Goal: Task Accomplishment & Management: Complete application form

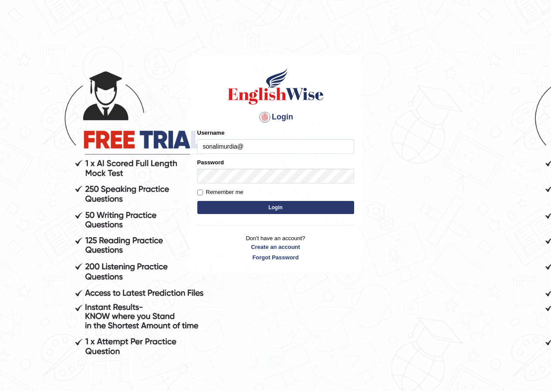
type input "sonalimurdia"
click at [216, 147] on input "Username" at bounding box center [275, 146] width 157 height 15
click at [212, 145] on input "Username" at bounding box center [275, 146] width 157 height 15
click at [216, 146] on input "Username" at bounding box center [275, 146] width 157 height 15
click at [268, 248] on link "Create an account" at bounding box center [275, 247] width 157 height 8
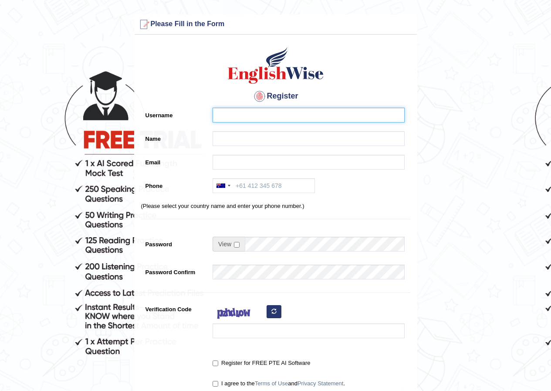
click at [241, 115] on input "Username" at bounding box center [308, 115] width 192 height 15
type input "sonalim"
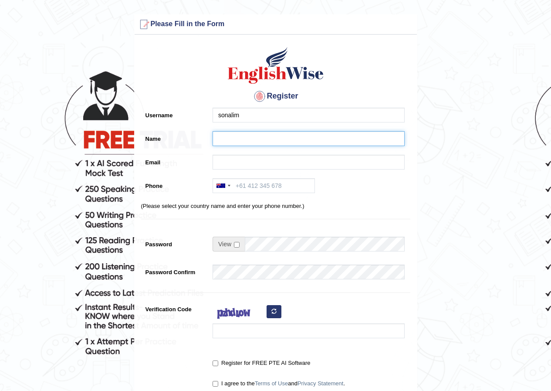
click at [231, 137] on input "Name" at bounding box center [308, 138] width 192 height 15
type input "Sonali"
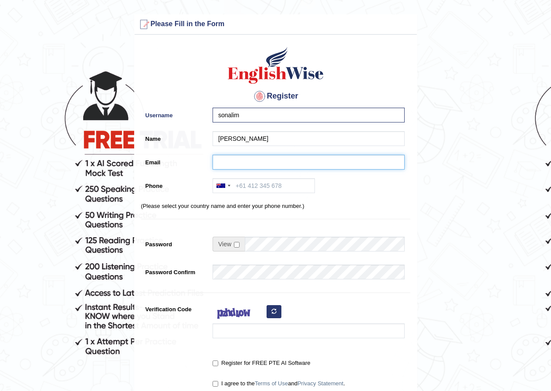
click at [238, 161] on input "Email" at bounding box center [308, 162] width 192 height 15
type input "sonalimurdia@gmail.com"
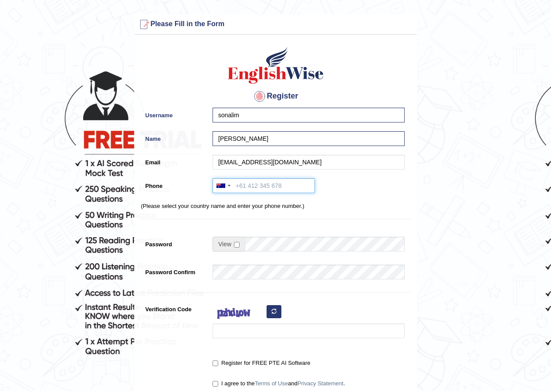
click at [250, 183] on input "Phone" at bounding box center [263, 185] width 102 height 15
type input "432436098"
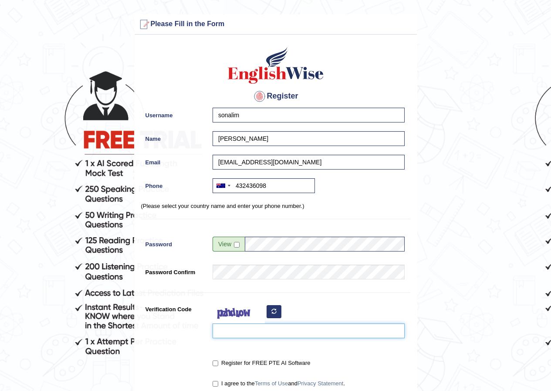
click at [222, 332] on input "Verification Code" at bounding box center [308, 330] width 192 height 15
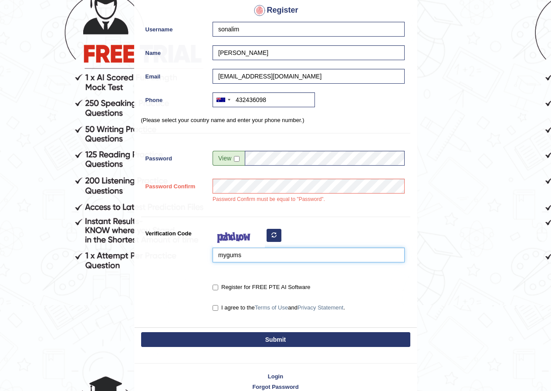
scroll to position [87, 0]
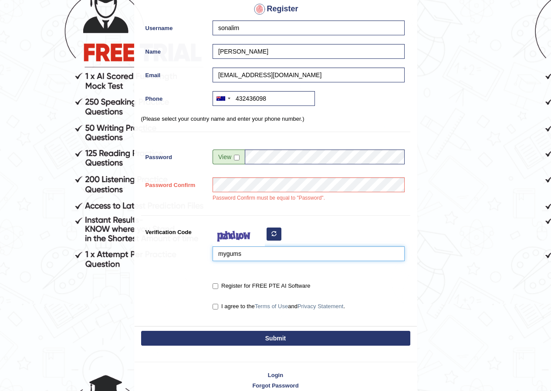
type input "mygums"
click at [215, 285] on input "Register for FREE PTE AI Software" at bounding box center [215, 286] width 6 height 6
checkbox input "true"
click at [216, 306] on input "I agree to the Terms of Use and Privacy Statement ." at bounding box center [215, 307] width 6 height 6
checkbox input "true"
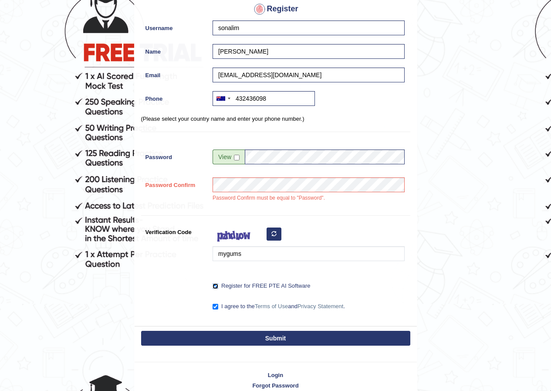
click at [216, 283] on input "Register for FREE PTE AI Software" at bounding box center [215, 286] width 6 height 6
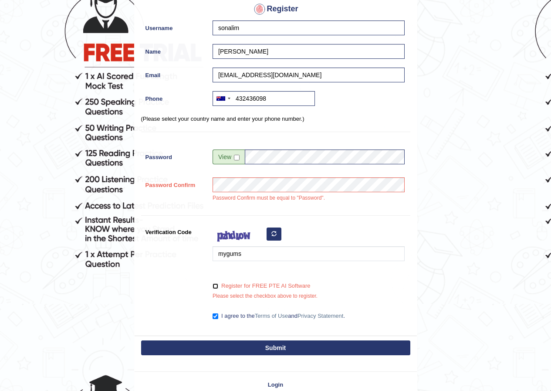
click at [217, 285] on input "Register for FREE PTE AI Software" at bounding box center [215, 286] width 6 height 6
checkbox input "true"
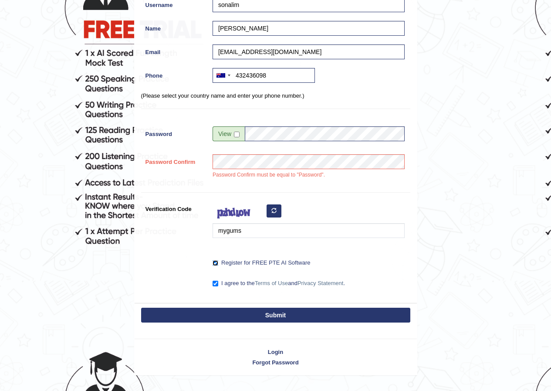
scroll to position [130, 0]
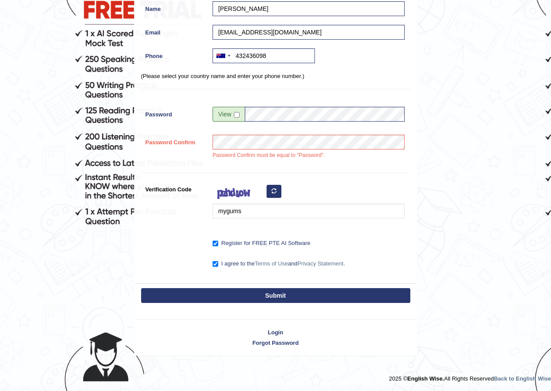
click at [255, 297] on button "Submit" at bounding box center [275, 295] width 269 height 15
type input "+61432436098"
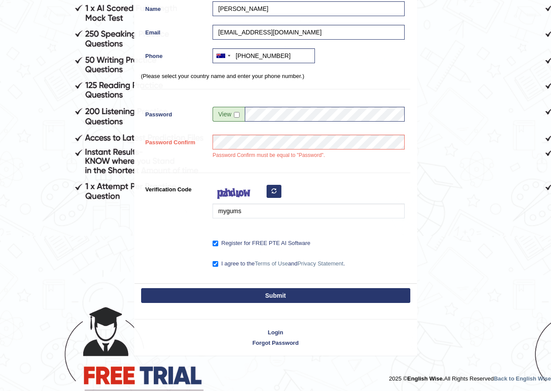
click at [277, 293] on button "Submit" at bounding box center [275, 295] width 269 height 15
click at [236, 115] on input "checkbox" at bounding box center [237, 115] width 6 height 6
checkbox input "false"
click at [259, 293] on button "Submit" at bounding box center [275, 295] width 269 height 15
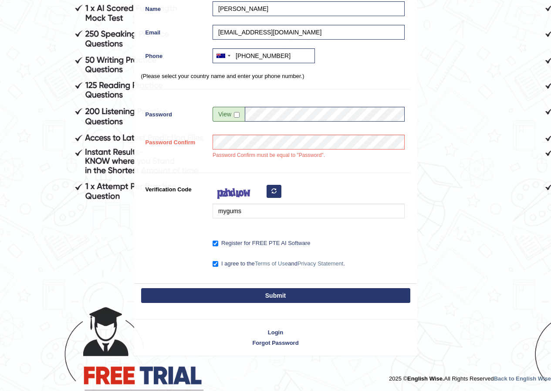
click at [274, 294] on button "Submit" at bounding box center [275, 295] width 269 height 15
click at [276, 331] on link "Login" at bounding box center [276, 332] width 282 height 8
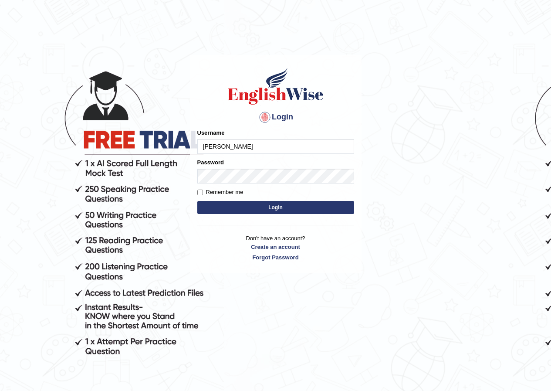
type input "sonalimurdia"
click at [199, 236] on p "Don't have an account? Create an account Forgot Password" at bounding box center [275, 247] width 157 height 27
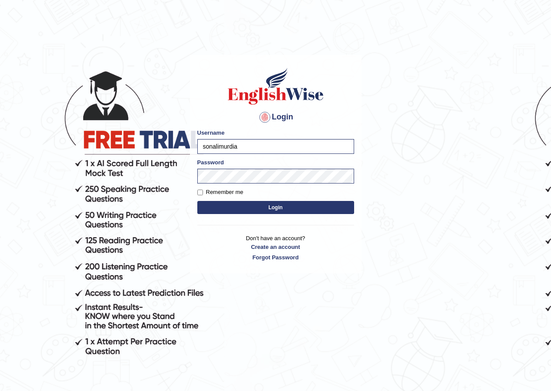
click at [274, 209] on button "Login" at bounding box center [275, 207] width 157 height 13
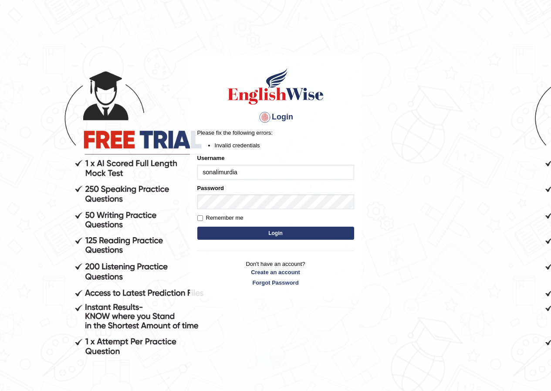
click at [245, 172] on input "sonalimurdia" at bounding box center [275, 172] width 157 height 15
type input "sonalim"
click at [263, 232] on button "Login" at bounding box center [275, 232] width 157 height 13
click at [228, 173] on input "sonalim" at bounding box center [275, 172] width 157 height 15
type input "sonalimurdia"
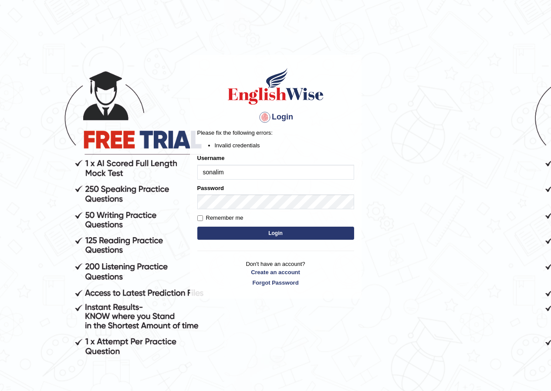
click at [226, 172] on input "sonalim" at bounding box center [275, 172] width 157 height 15
click at [219, 173] on input "sonalim" at bounding box center [275, 172] width 157 height 15
click at [230, 170] on input "sonali-m" at bounding box center [275, 172] width 157 height 15
type input "[PERSON_NAME]"
click at [229, 172] on input "sonalim" at bounding box center [275, 172] width 157 height 15
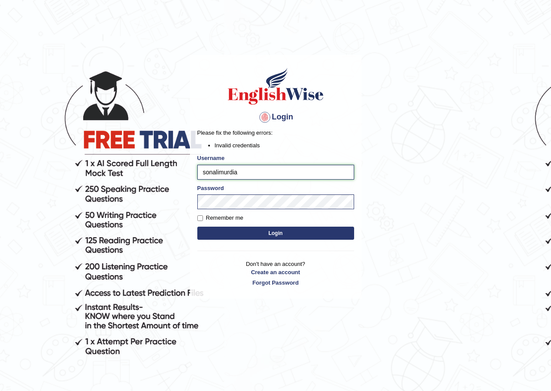
click at [219, 172] on input "sonalimurdia" at bounding box center [275, 172] width 157 height 15
type input "sonali-murdia"
click at [225, 230] on button "Login" at bounding box center [275, 232] width 157 height 13
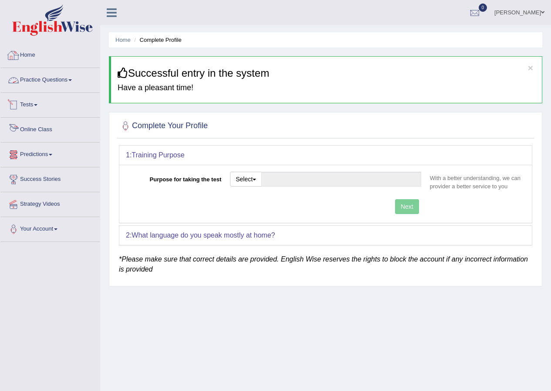
click at [36, 54] on link "Home" at bounding box center [49, 54] width 99 height 22
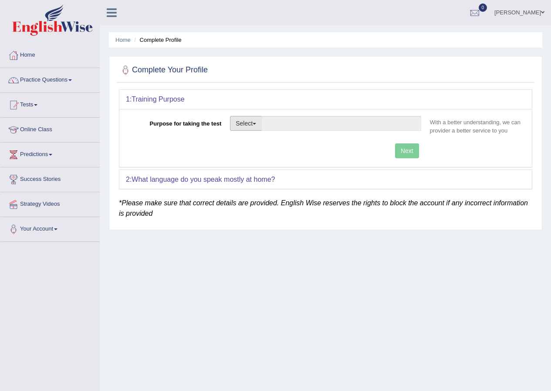
click at [241, 126] on button "Select" at bounding box center [246, 123] width 32 height 15
click at [280, 153] on link "Permanent Residency" at bounding box center [269, 153] width 78 height 11
type input "Permanent Residency"
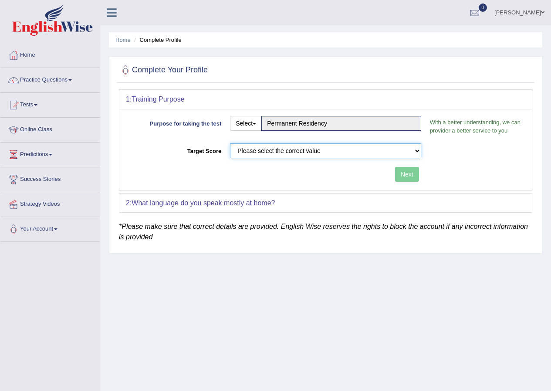
click at [280, 153] on select "Please select the correct value 50 (6 bands) 58 (6.5 bands) 65 (7 bands) 79 (8 …" at bounding box center [325, 150] width 191 height 15
select select "79"
click at [230, 143] on select "Please select the correct value 50 (6 bands) 58 (6.5 bands) 65 (7 bands) 79 (8 …" at bounding box center [325, 150] width 191 height 15
click at [242, 119] on button "Select" at bounding box center [246, 123] width 32 height 15
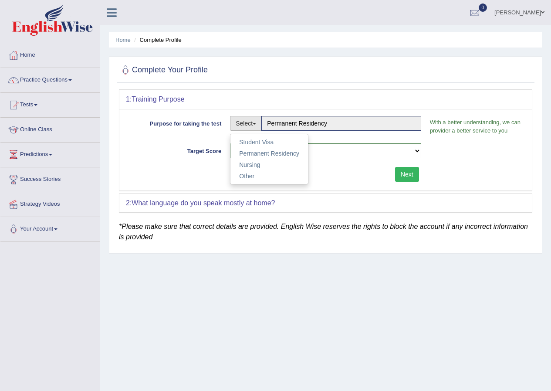
click at [232, 203] on b "What language do you speak mostly at home?" at bounding box center [203, 202] width 143 height 7
click at [406, 173] on button "Next" at bounding box center [407, 174] width 24 height 15
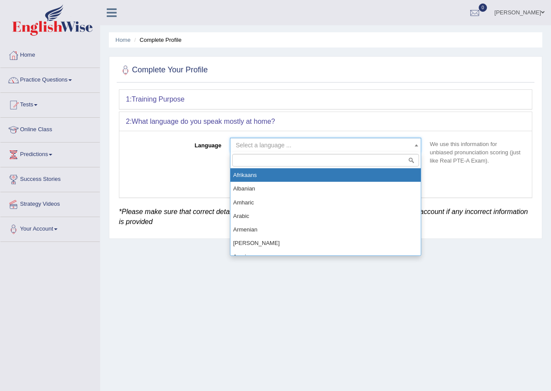
click at [315, 145] on span "Select a language ..." at bounding box center [323, 145] width 175 height 9
type input "hi"
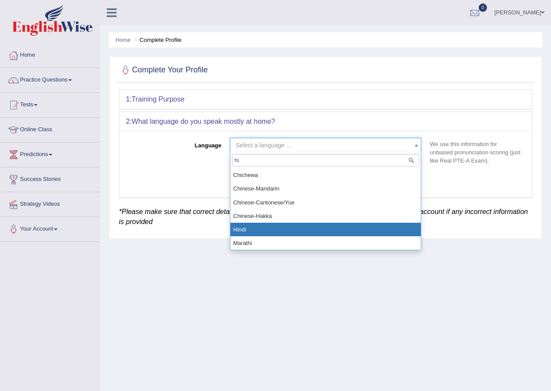
select select "Hindi"
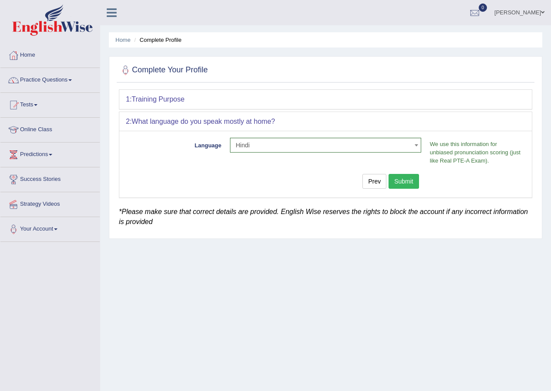
click at [401, 182] on button "Submit" at bounding box center [403, 181] width 30 height 15
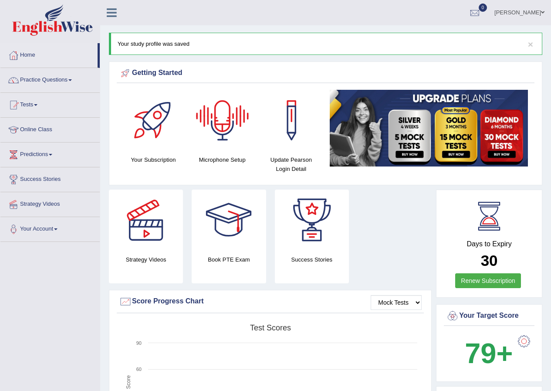
click at [219, 114] on div at bounding box center [222, 120] width 61 height 61
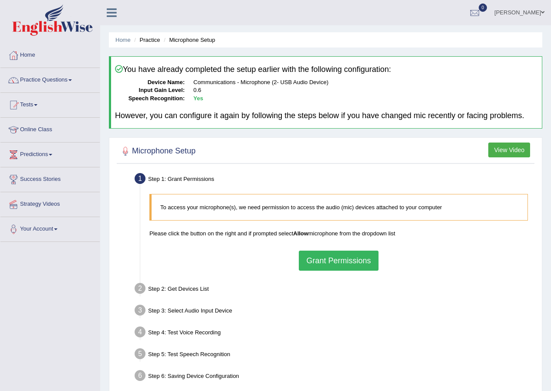
click at [331, 264] on button "Grant Permissions" at bounding box center [338, 260] width 79 height 20
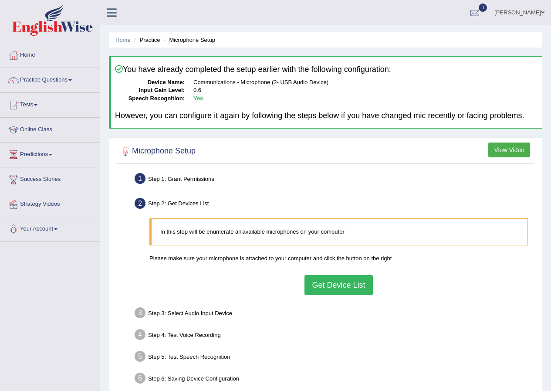
click at [332, 288] on button "Get Device List" at bounding box center [338, 285] width 68 height 20
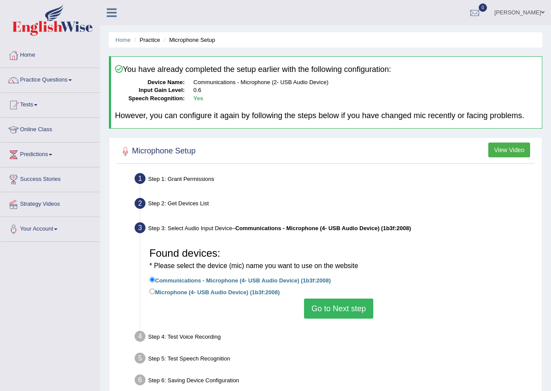
click at [333, 307] on button "Go to Next step" at bounding box center [338, 308] width 69 height 20
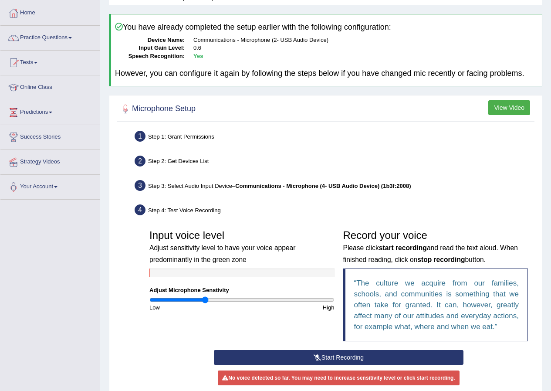
scroll to position [87, 0]
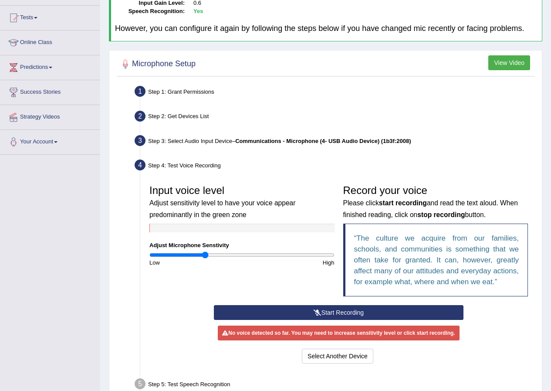
click at [317, 310] on icon at bounding box center [318, 312] width 8 height 6
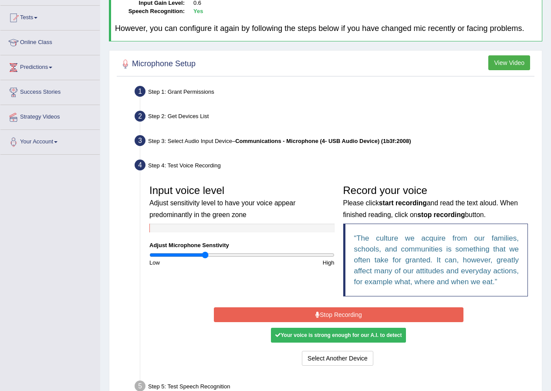
click at [332, 314] on button "Stop Recording" at bounding box center [339, 314] width 250 height 15
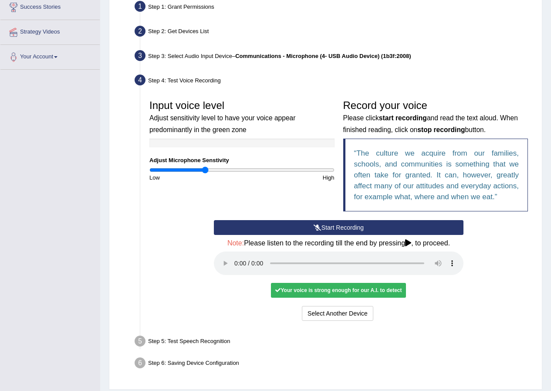
scroll to position [199, 0]
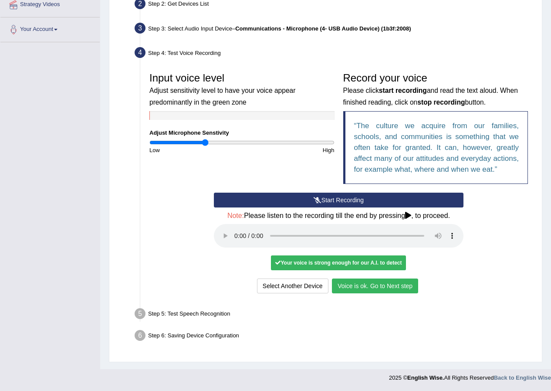
click at [364, 284] on button "Voice is ok. Go to Next step" at bounding box center [375, 285] width 86 height 15
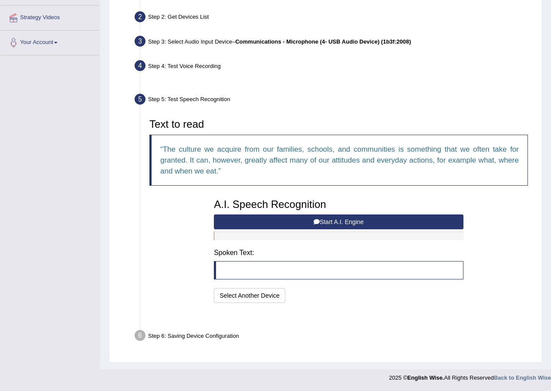
scroll to position [165, 0]
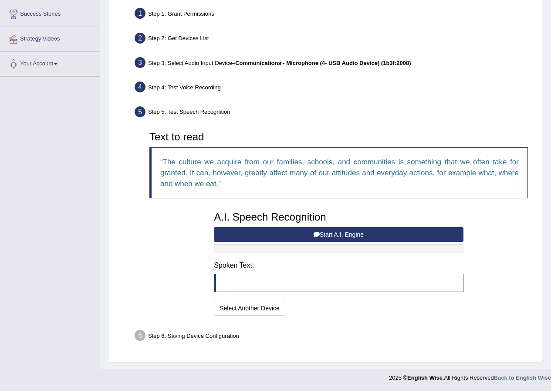
click at [342, 232] on button "Start A.I. Engine" at bounding box center [339, 234] width 250 height 15
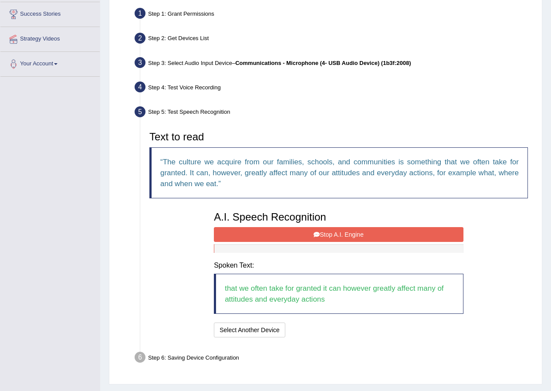
click at [330, 234] on button "Stop A.I. Engine" at bounding box center [339, 234] width 250 height 15
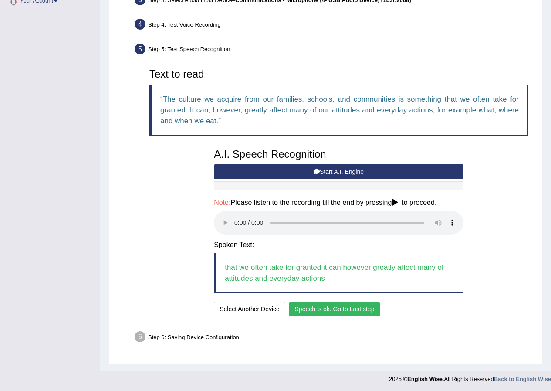
scroll to position [229, 0]
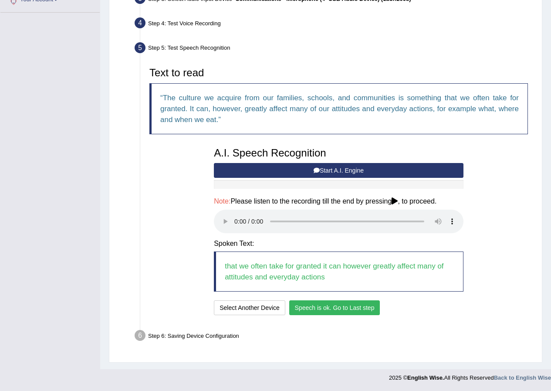
click at [337, 310] on button "Speech is ok. Go to Last step" at bounding box center [334, 307] width 91 height 15
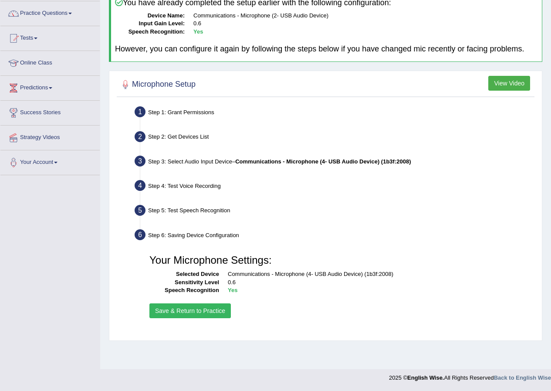
scroll to position [67, 0]
click at [191, 307] on button "Save & Return to Practice" at bounding box center [189, 310] width 81 height 15
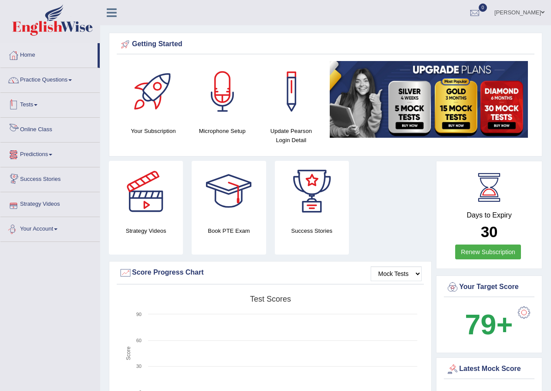
click at [26, 102] on link "Tests" at bounding box center [49, 104] width 99 height 22
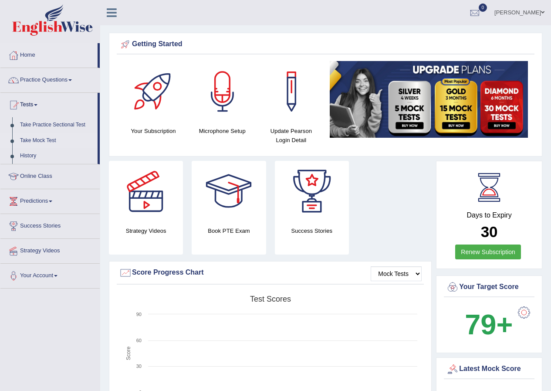
click at [38, 136] on link "Take Mock Test" at bounding box center [56, 141] width 81 height 16
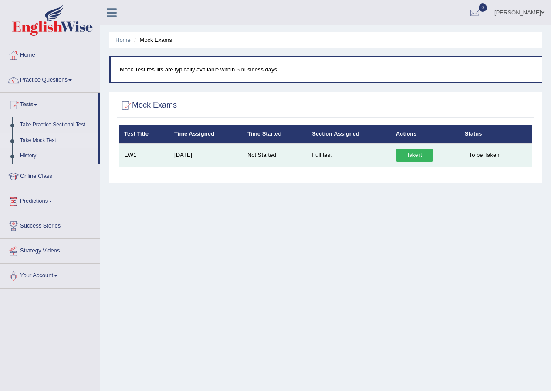
click at [413, 157] on link "Take it" at bounding box center [414, 154] width 37 height 13
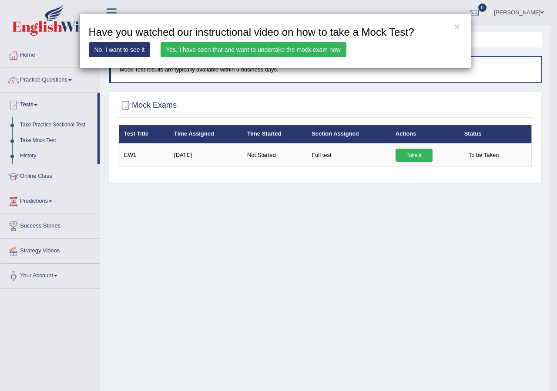
click at [210, 49] on link "Yes, I have seen that and want to undertake the mock exam now" at bounding box center [254, 49] width 186 height 15
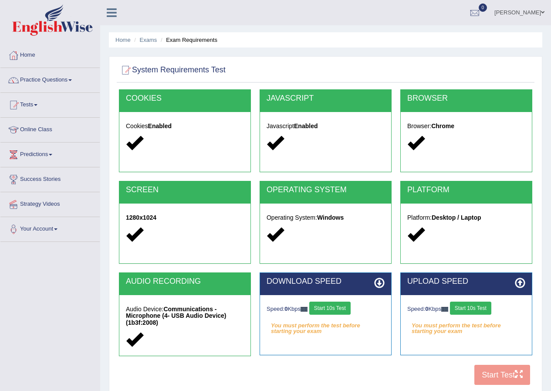
click at [333, 307] on button "Start 10s Test" at bounding box center [329, 307] width 41 height 13
click at [479, 306] on button "Start 10s Test" at bounding box center [470, 307] width 41 height 13
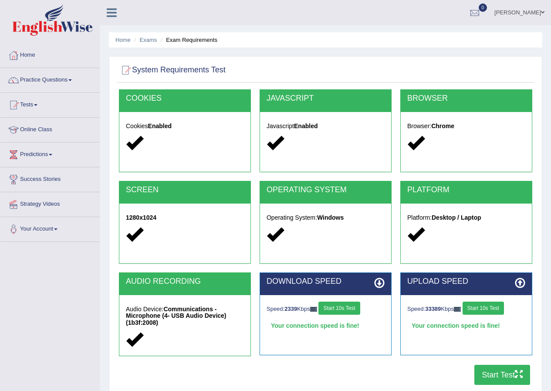
click at [503, 378] on button "Start Test" at bounding box center [502, 374] width 56 height 20
